Goal: Task Accomplishment & Management: Use online tool/utility

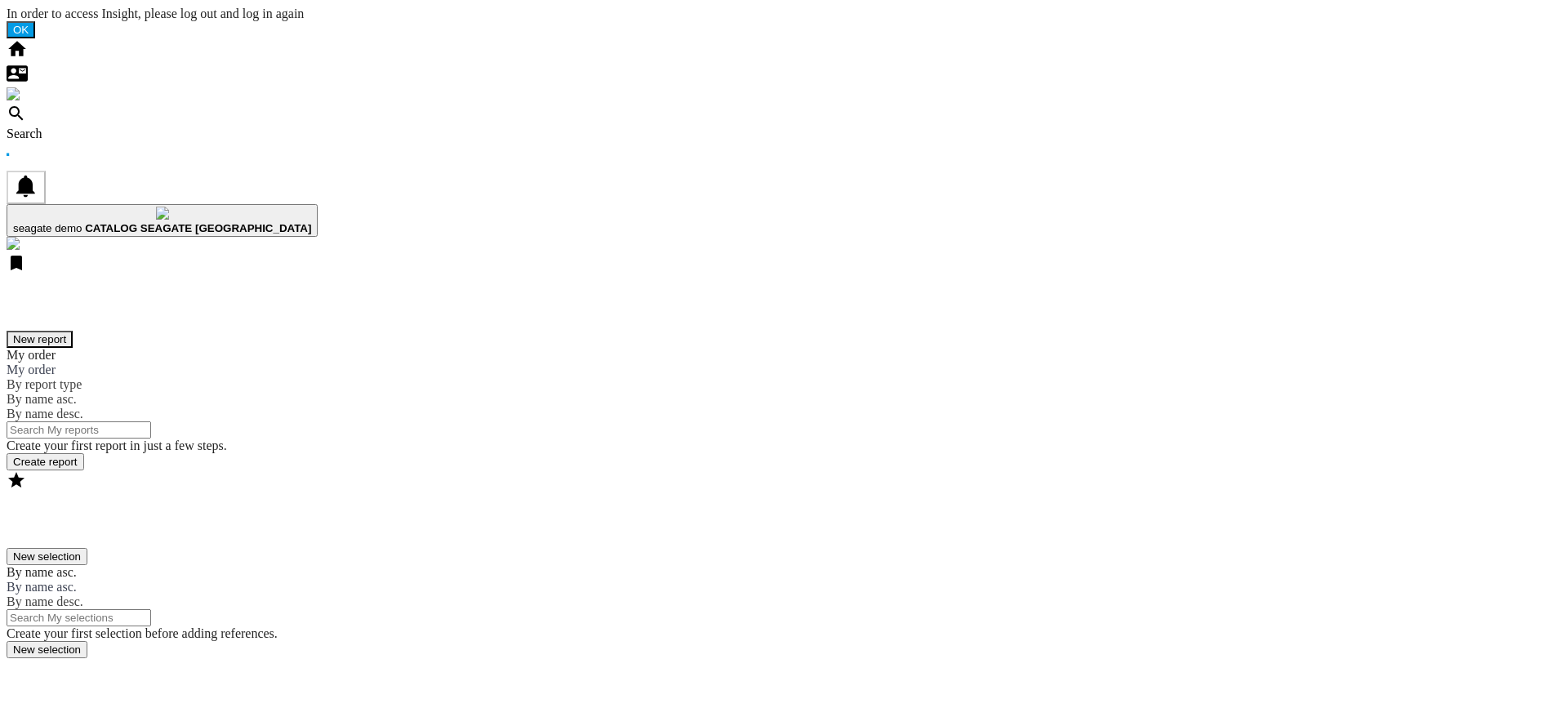
click at [73, 331] on button "New report" at bounding box center [39, 339] width 66 height 17
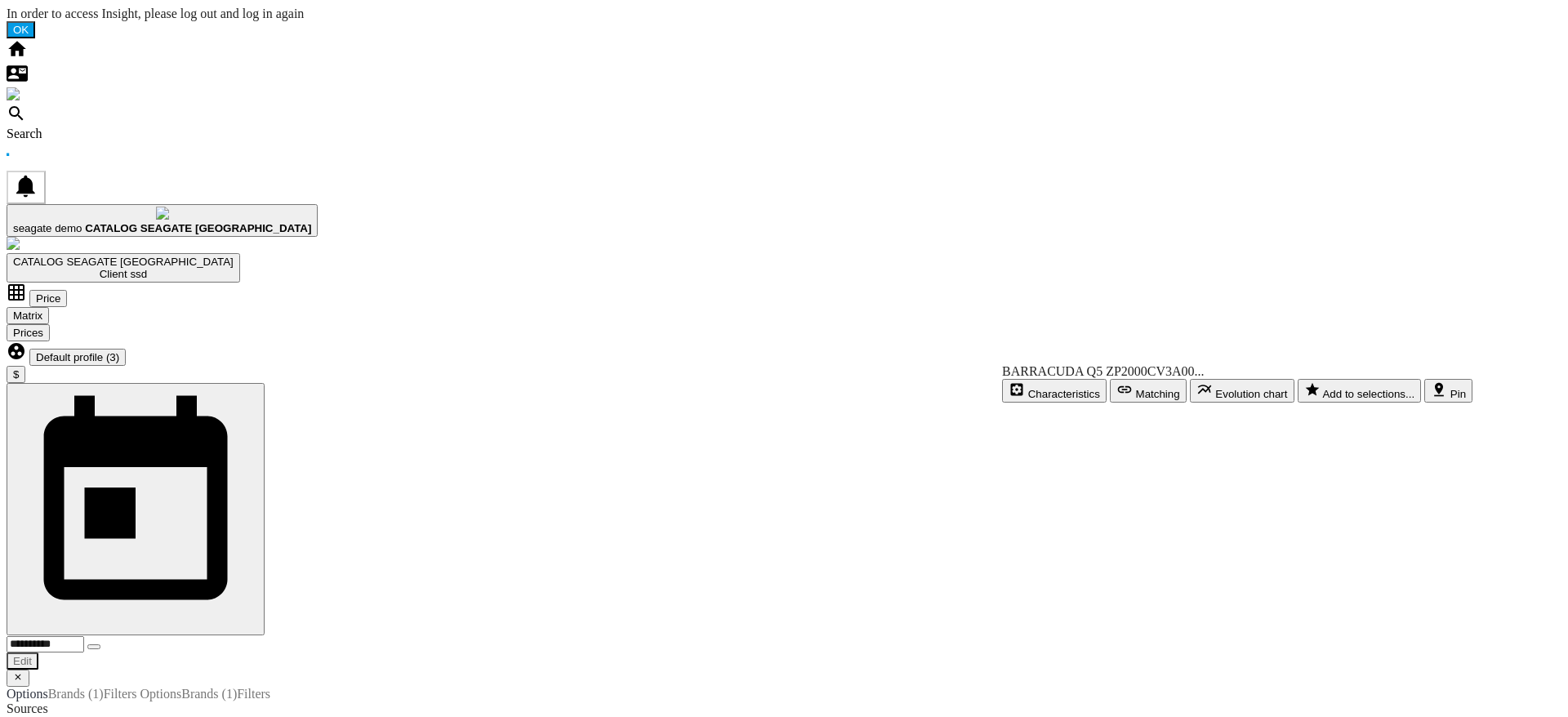
click at [1279, 39] on div at bounding box center [784, 39] width 1556 height 0
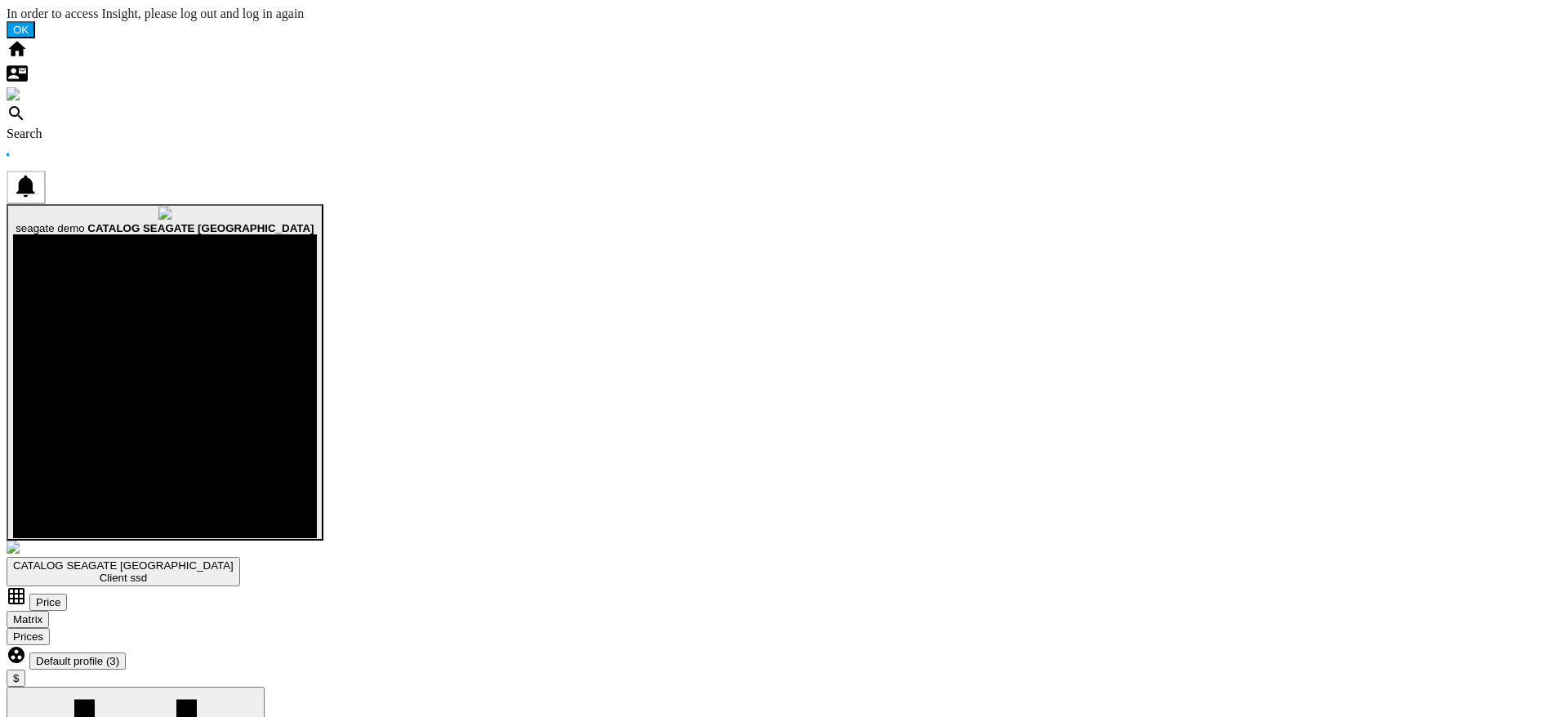
click at [84, 223] on span "seagate demo" at bounding box center [50, 229] width 69 height 12
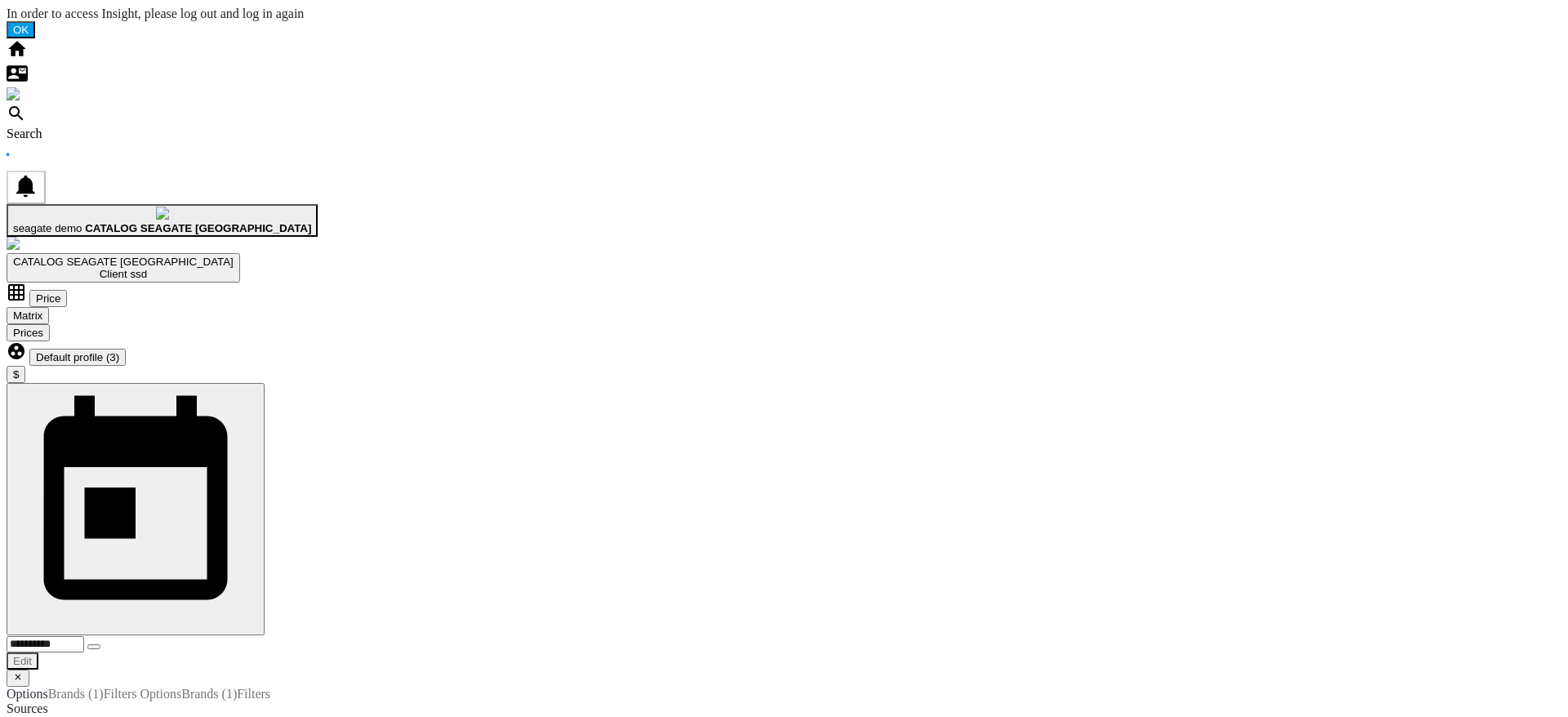
click at [6, 6] on md-backdrop at bounding box center [6, 6] width 0 height 0
click at [27, 48] on ng-md-icon "Home" at bounding box center [17, 55] width 21 height 14
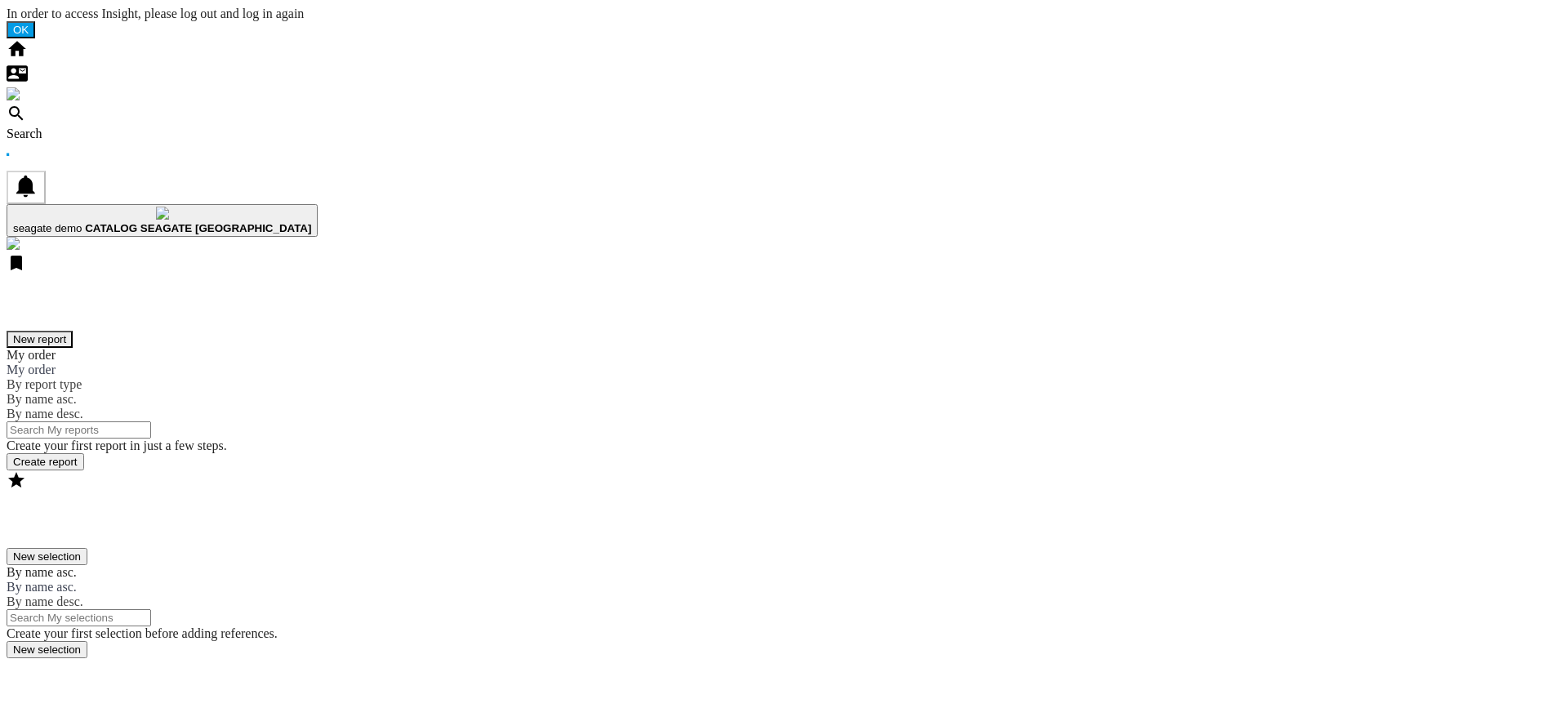
click at [73, 331] on button "New report" at bounding box center [39, 339] width 66 height 17
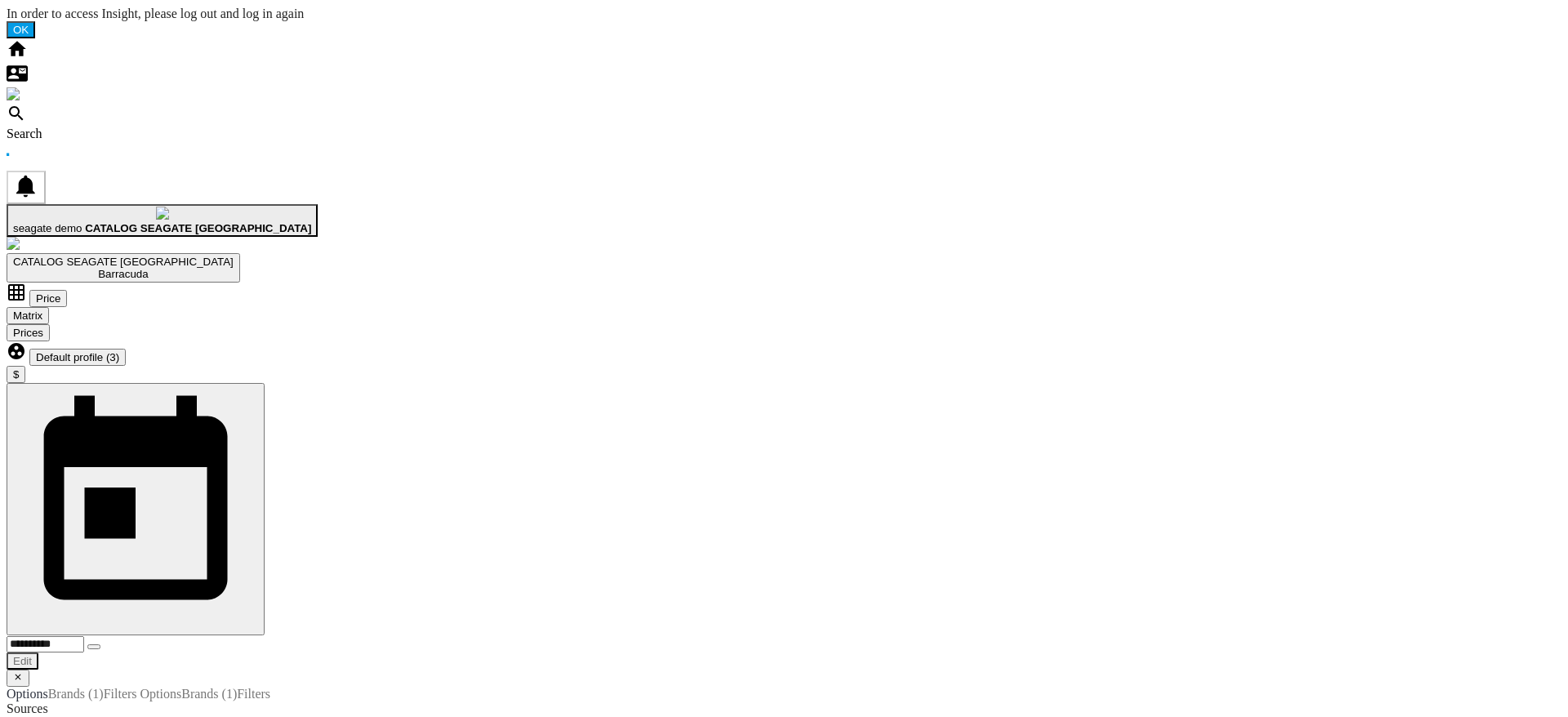
click at [311, 223] on b "CATALOG SEAGATE US" at bounding box center [198, 229] width 226 height 12
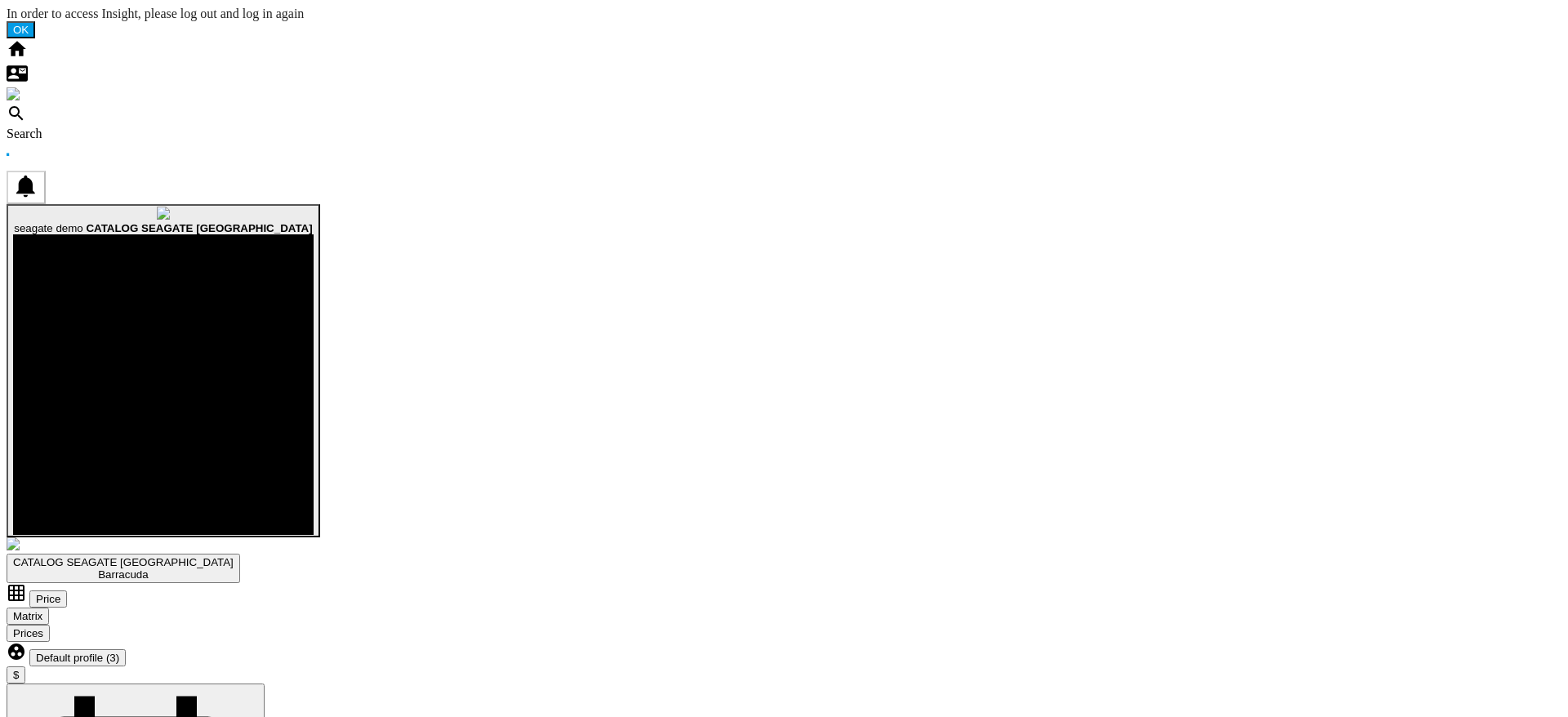
click at [83, 223] on span "seagate demo" at bounding box center [48, 229] width 69 height 12
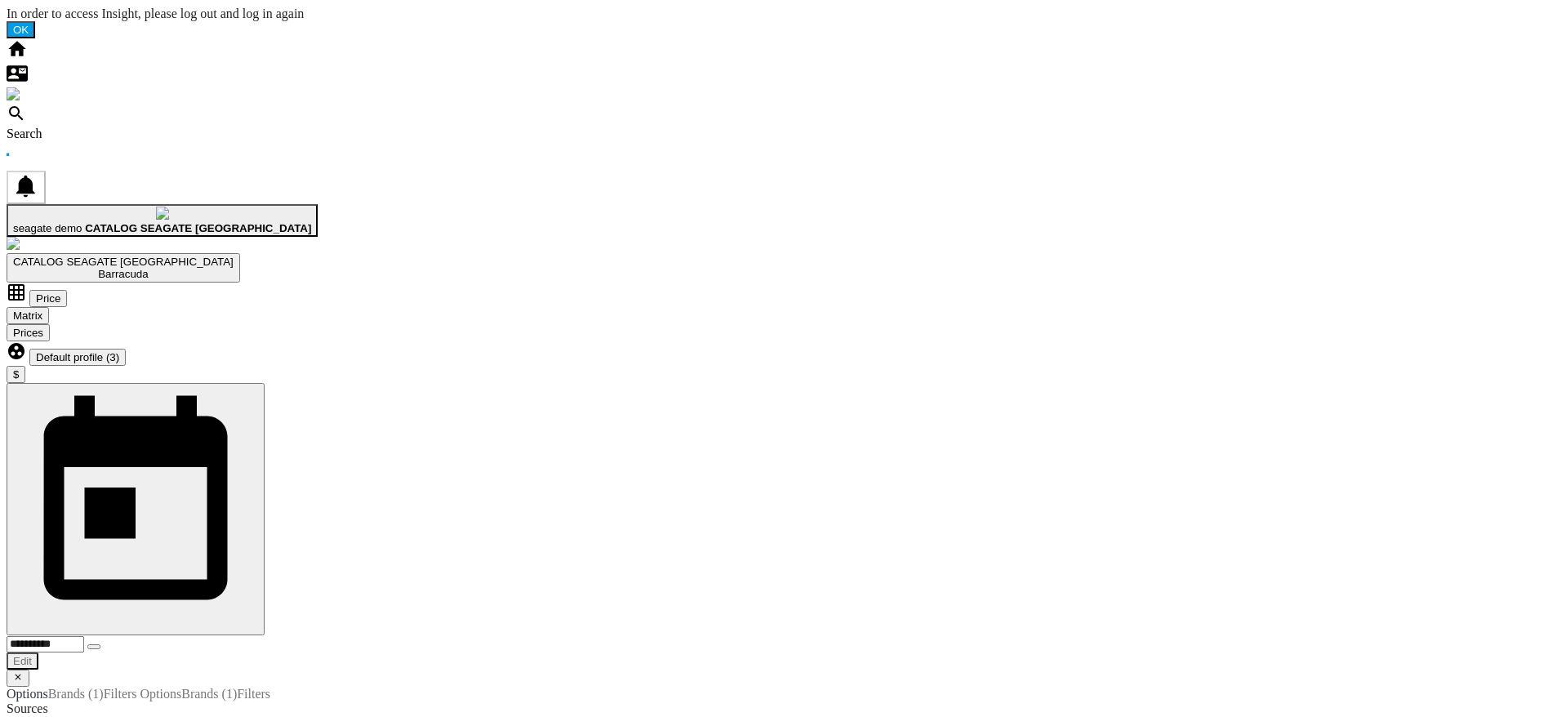
click at [25, 48] on ng-md-icon "Home" at bounding box center [17, 55] width 21 height 14
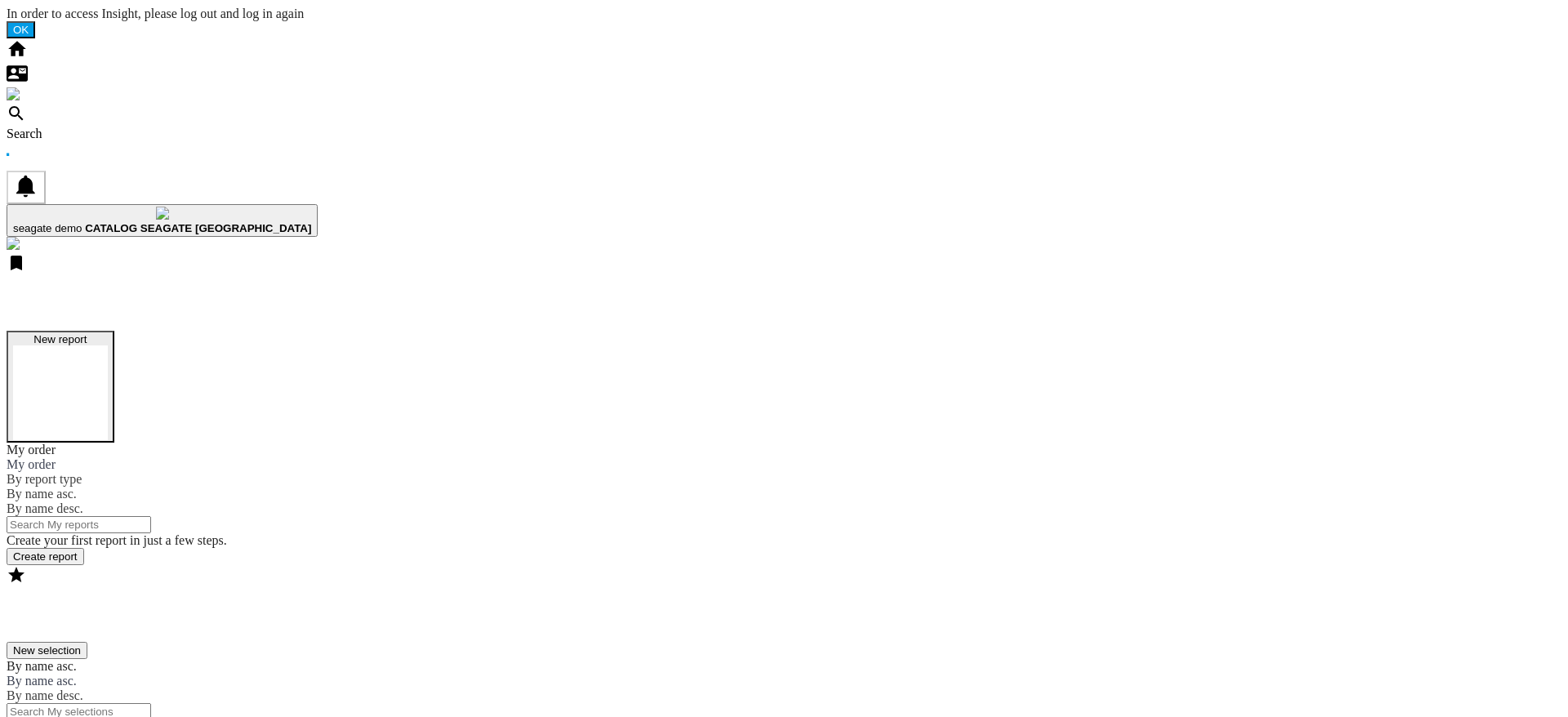
click at [114, 331] on button "New report" at bounding box center [60, 386] width 108 height 112
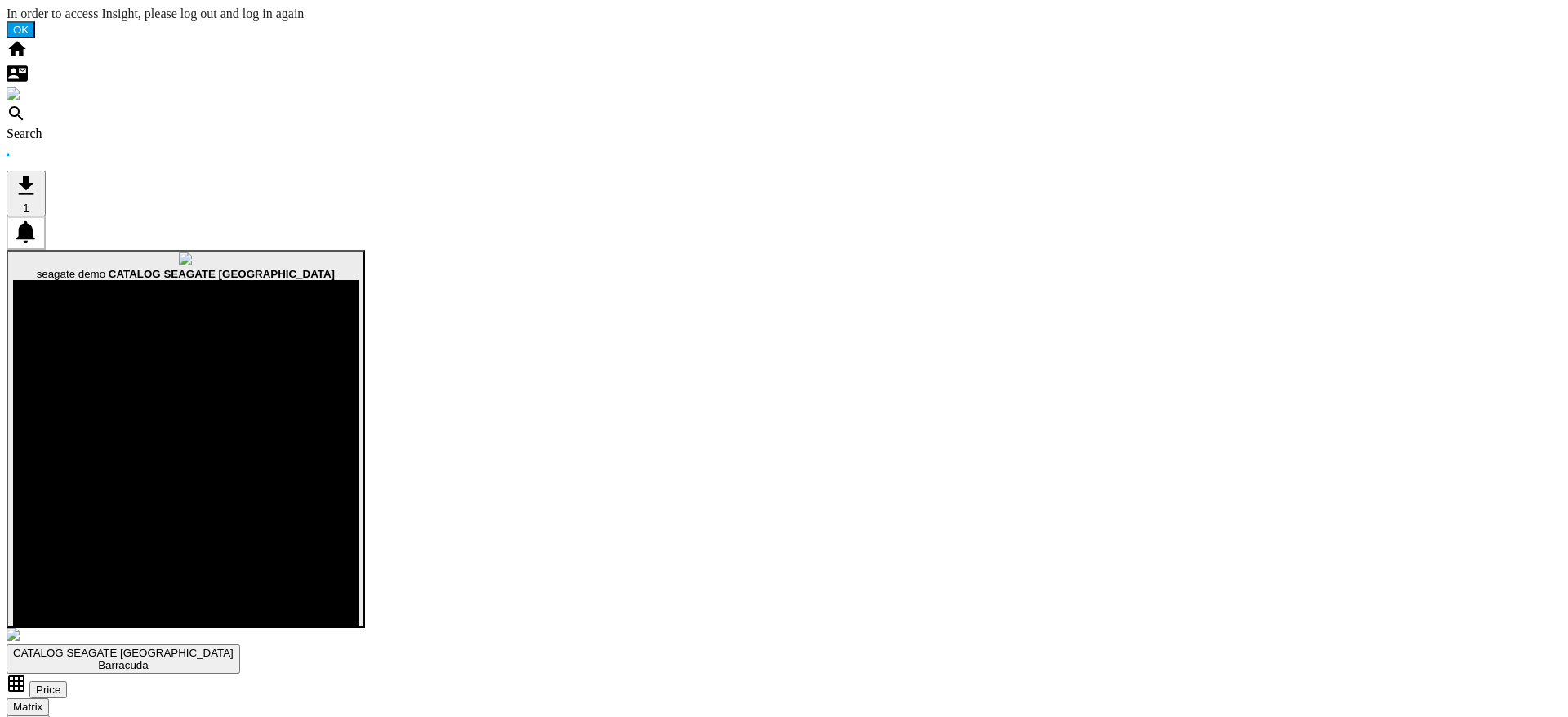
click at [186, 280] on md-icon "button" at bounding box center [186, 280] width 0 height 0
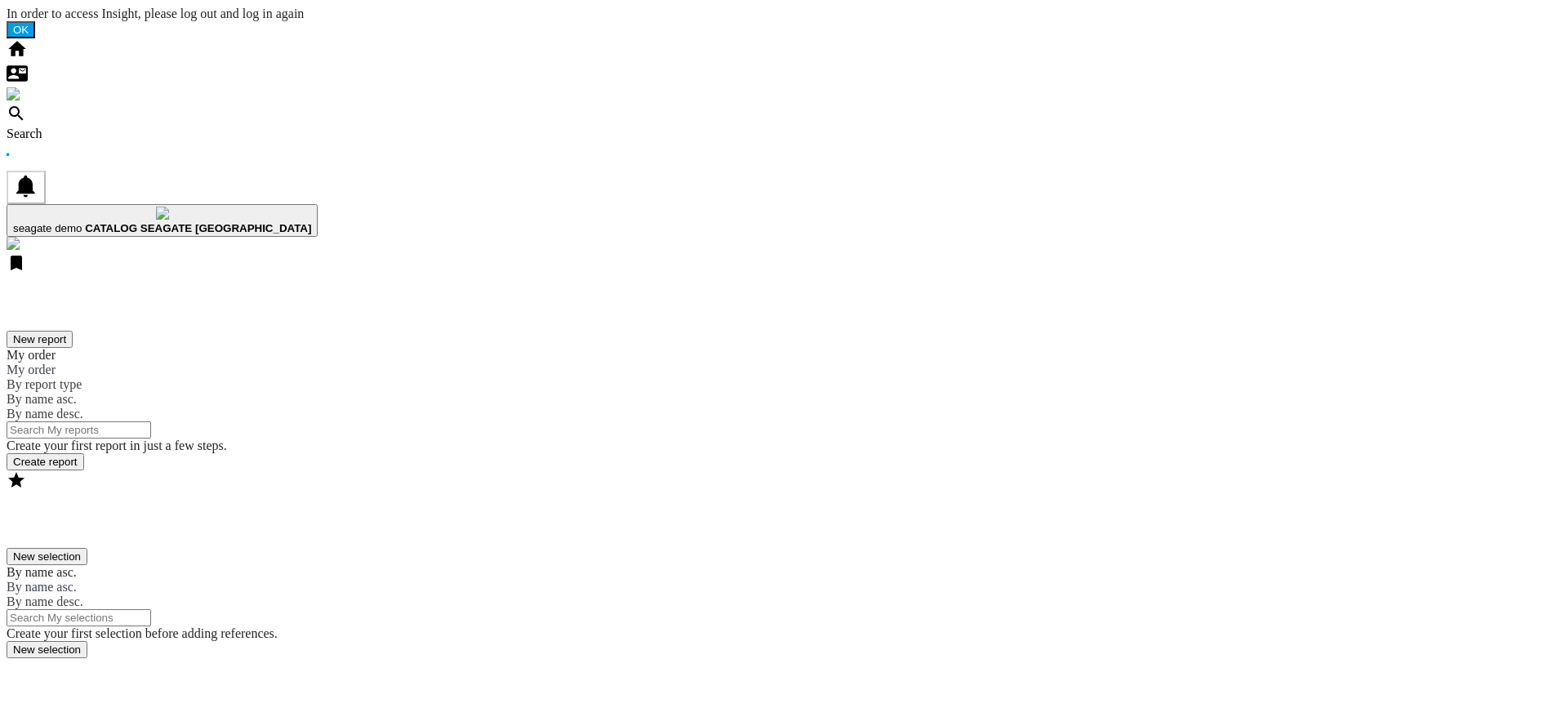
click at [657, 439] on md-content "Create your first report in just a few steps. Create report" at bounding box center [784, 455] width 1556 height 32
click at [988, 658] on div at bounding box center [784, 658] width 1556 height 0
click at [73, 331] on button "New report" at bounding box center [39, 339] width 66 height 17
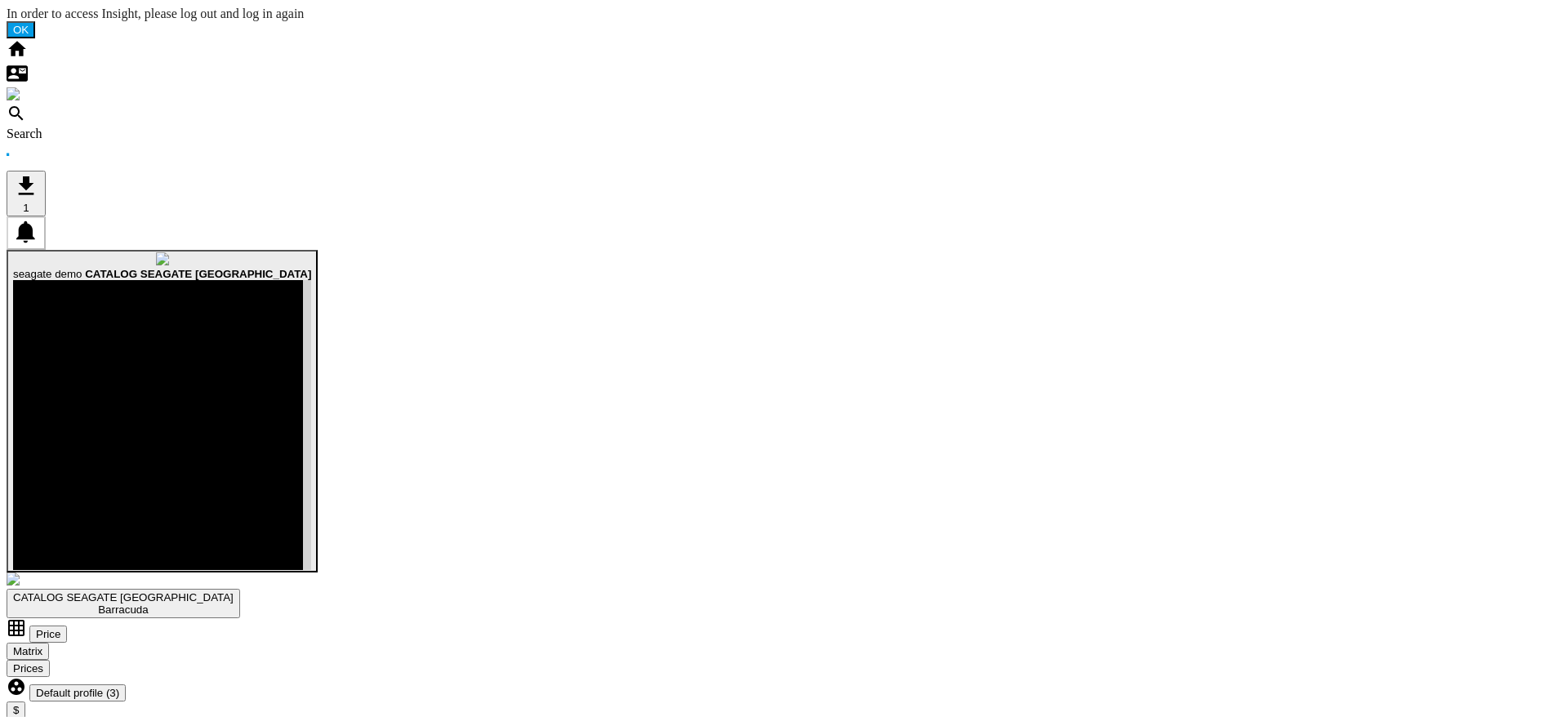
click at [311, 267] on b "CATALOG SEAGATE US" at bounding box center [198, 274] width 226 height 12
